Goal: Task Accomplishment & Management: Manage account settings

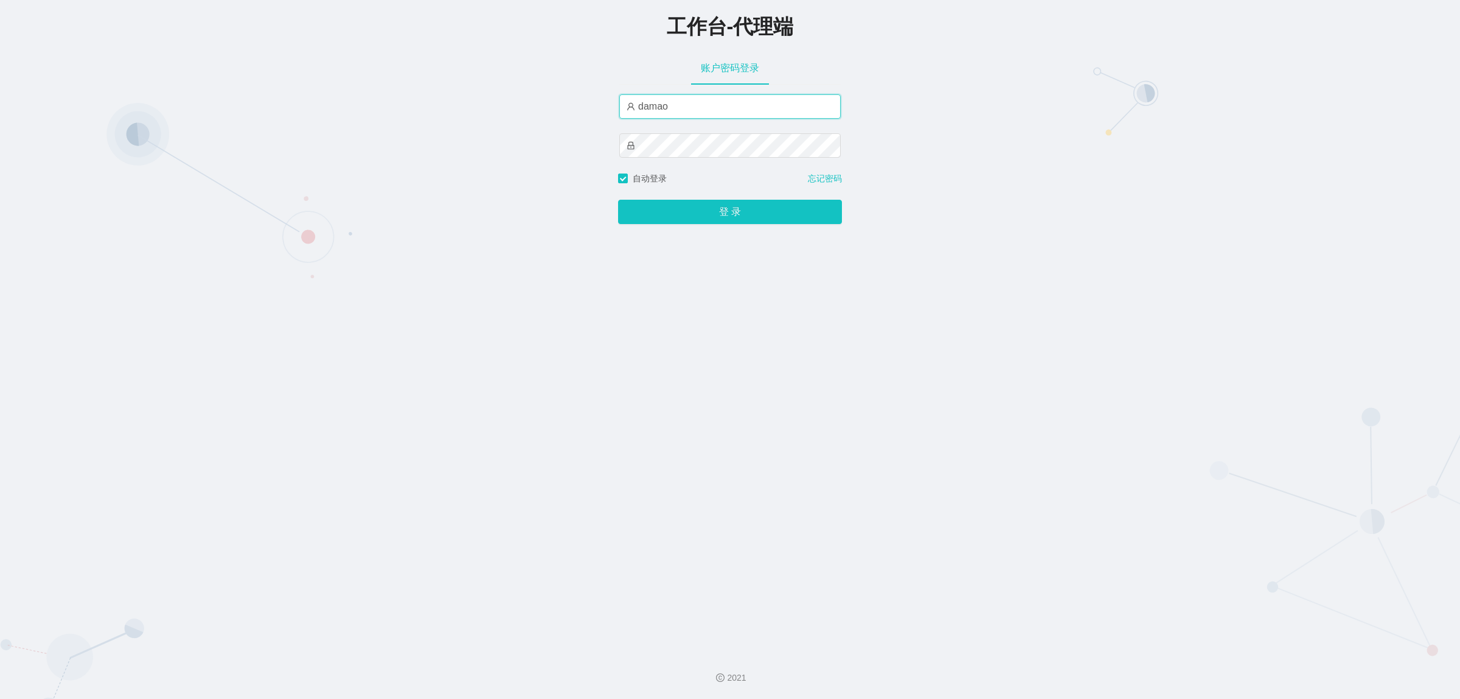
click at [670, 107] on input "damao" at bounding box center [729, 106] width 221 height 24
type input "baoma"
click at [705, 210] on button "登 录" at bounding box center [730, 212] width 224 height 24
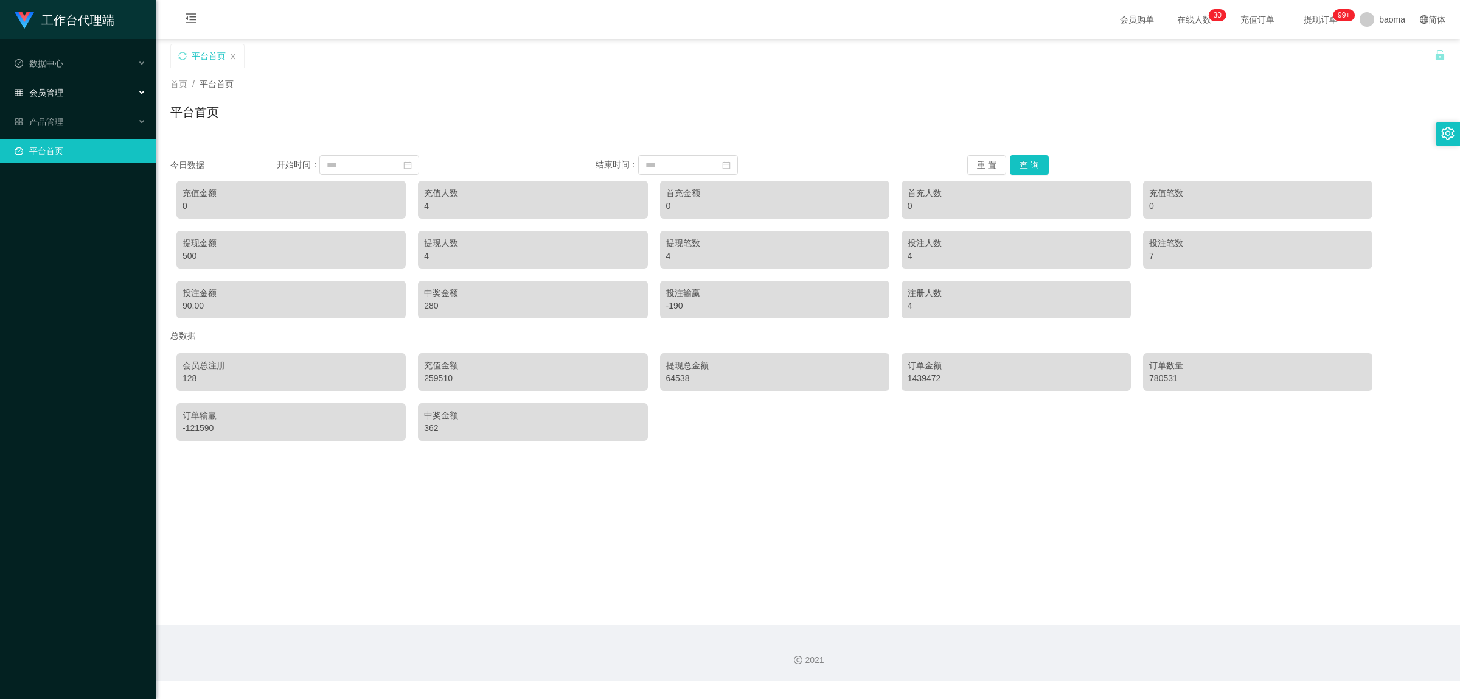
click at [56, 90] on span "会员管理" at bounding box center [39, 93] width 49 height 10
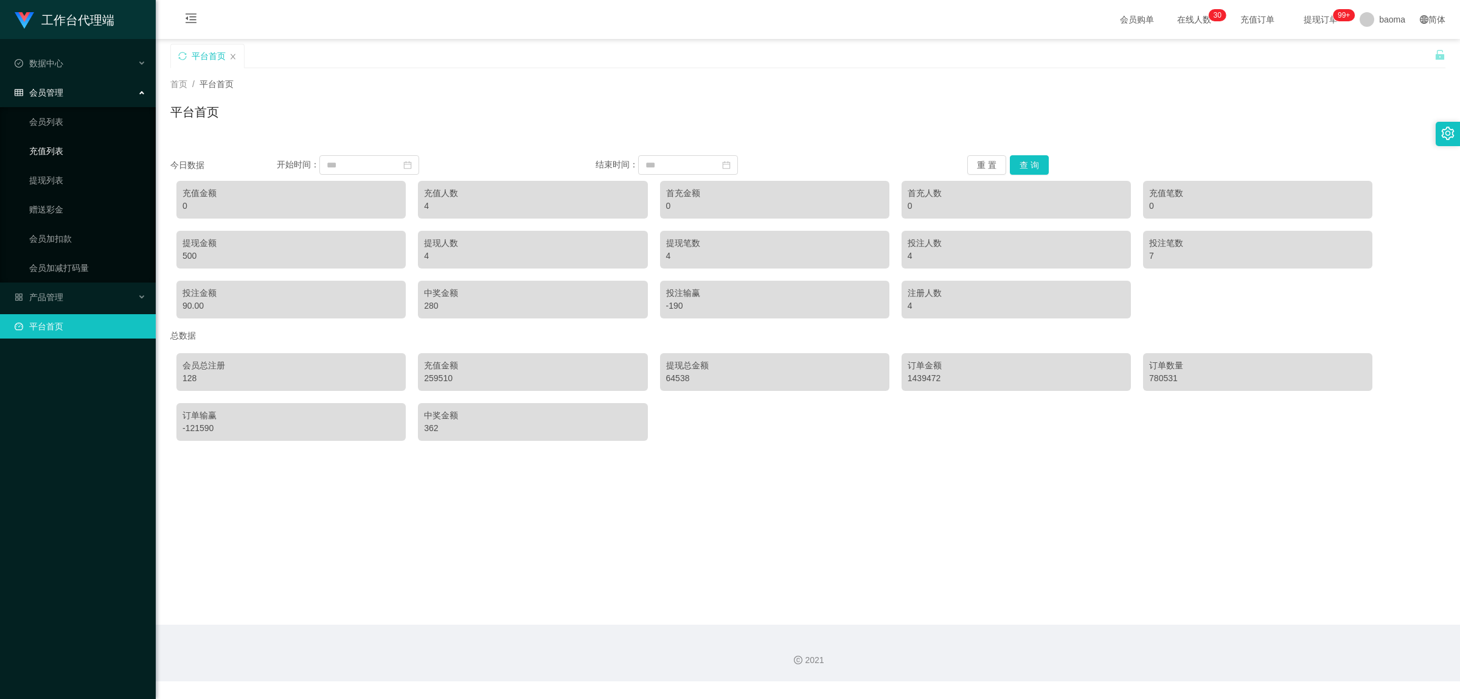
click at [55, 146] on link "充值列表" at bounding box center [87, 151] width 117 height 24
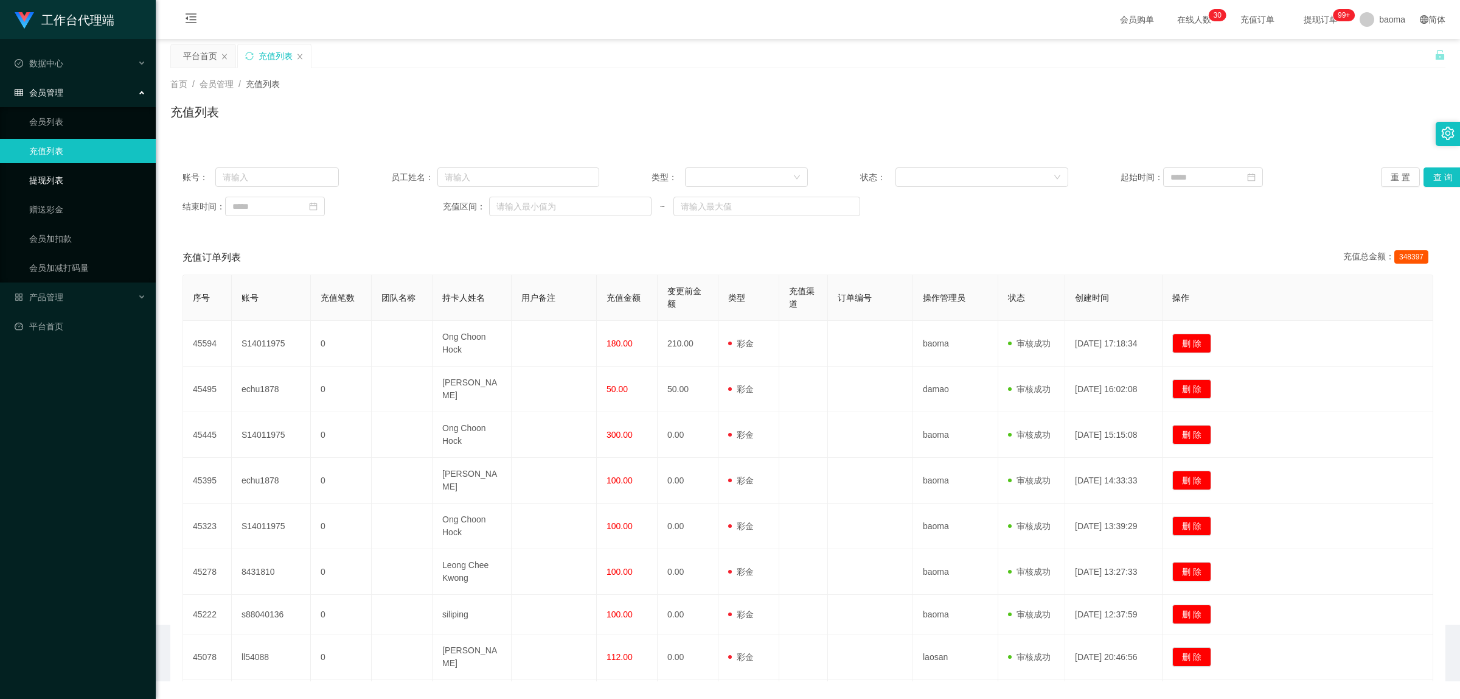
click at [52, 177] on link "提现列表" at bounding box center [87, 180] width 117 height 24
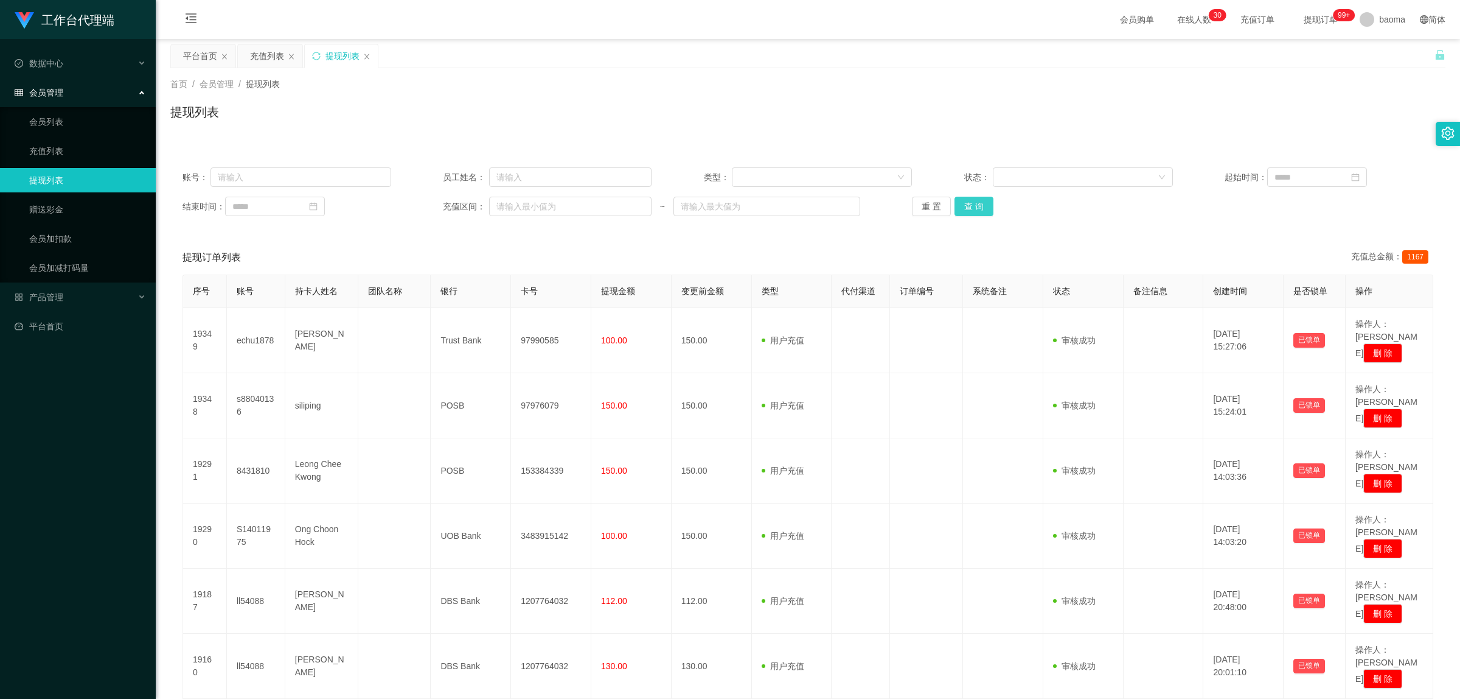
click at [969, 212] on button "查 询" at bounding box center [974, 206] width 39 height 19
click at [969, 212] on div "重 置 查 询" at bounding box center [1016, 206] width 209 height 19
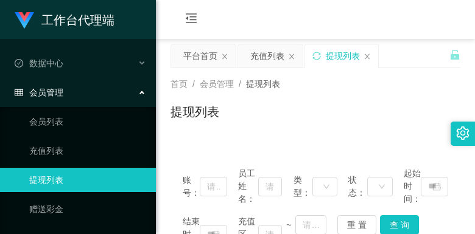
drag, startPoint x: 375, startPoint y: 96, endPoint x: 392, endPoint y: 0, distance: 97.6
click at [375, 96] on div "首页 / 会员管理 / 提现列表 / 提现列表" at bounding box center [315, 104] width 290 height 53
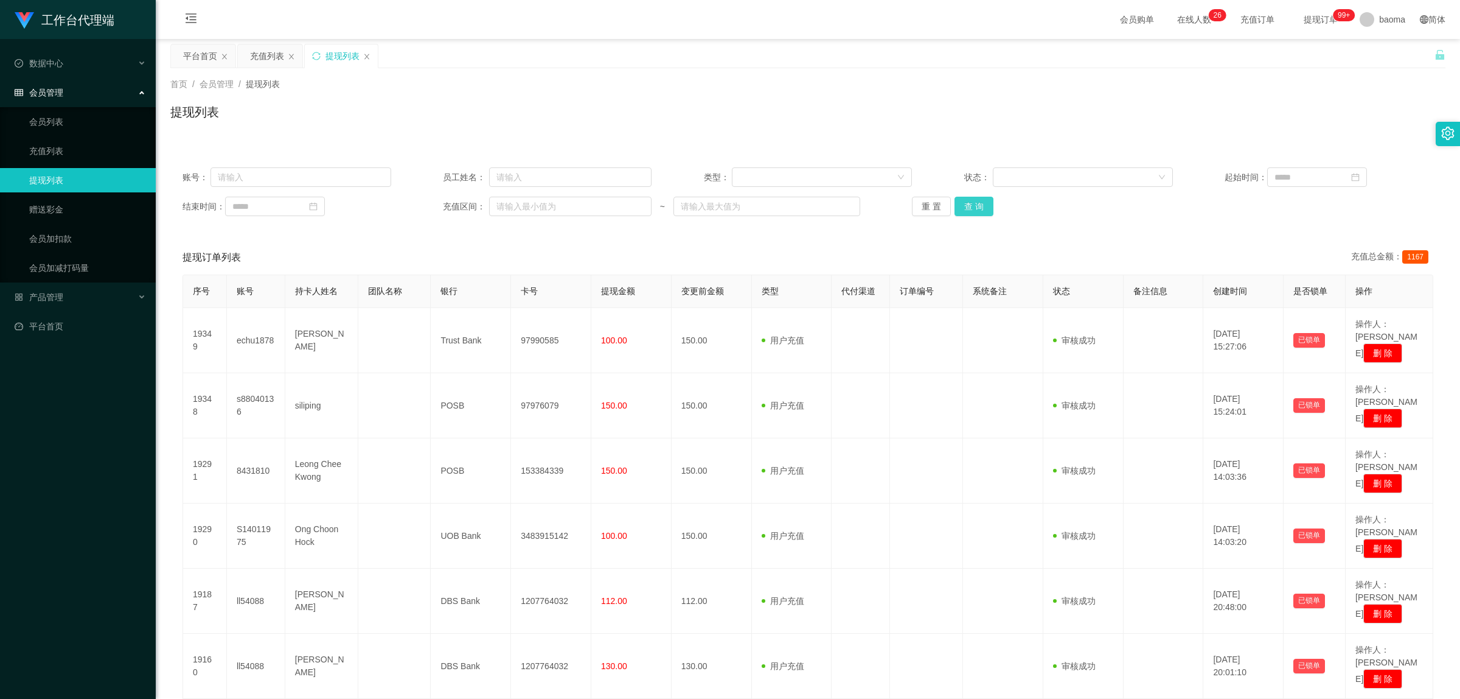
click at [978, 205] on button "查 询" at bounding box center [974, 206] width 39 height 19
